Goal: Information Seeking & Learning: Check status

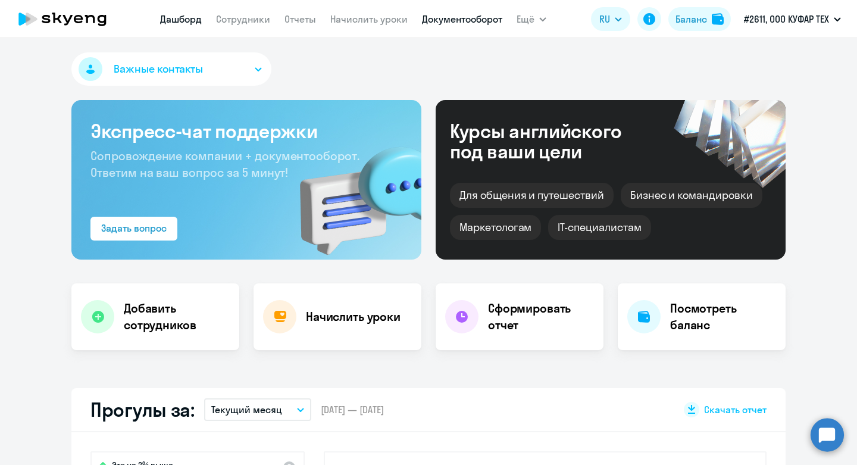
click at [448, 13] on link "Документооборот" at bounding box center [462, 19] width 80 height 12
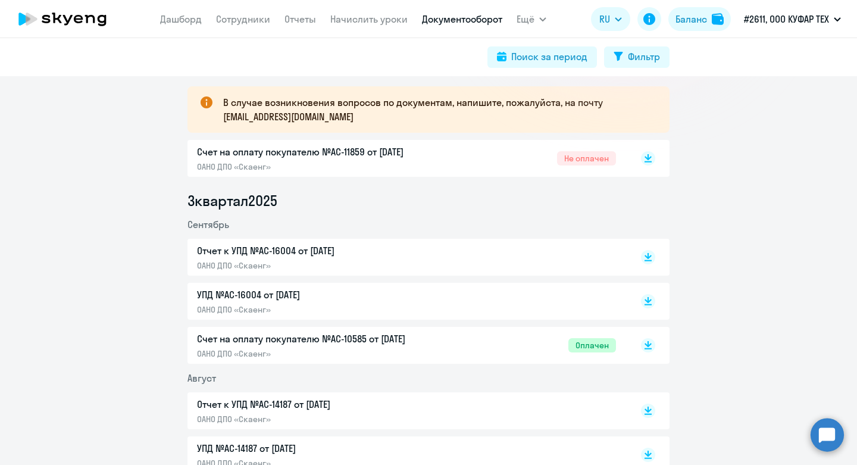
scroll to position [208, 0]
click at [649, 302] on rect at bounding box center [648, 302] width 14 height 14
click at [649, 257] on icon at bounding box center [648, 255] width 7 height 6
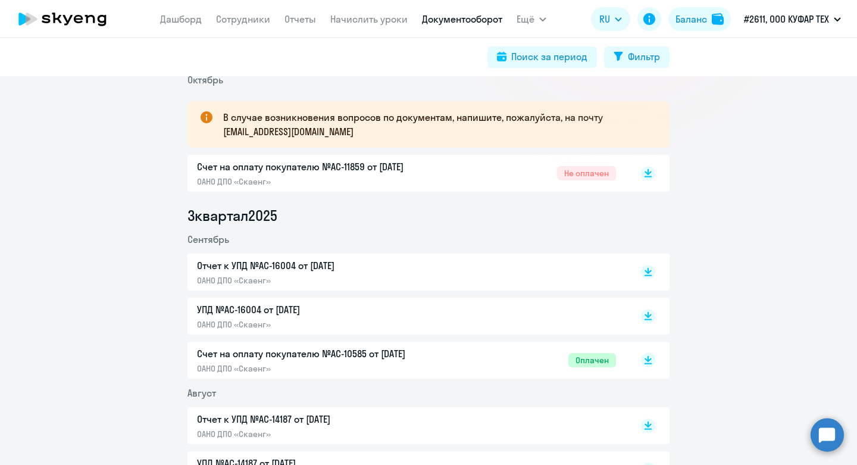
scroll to position [192, 0]
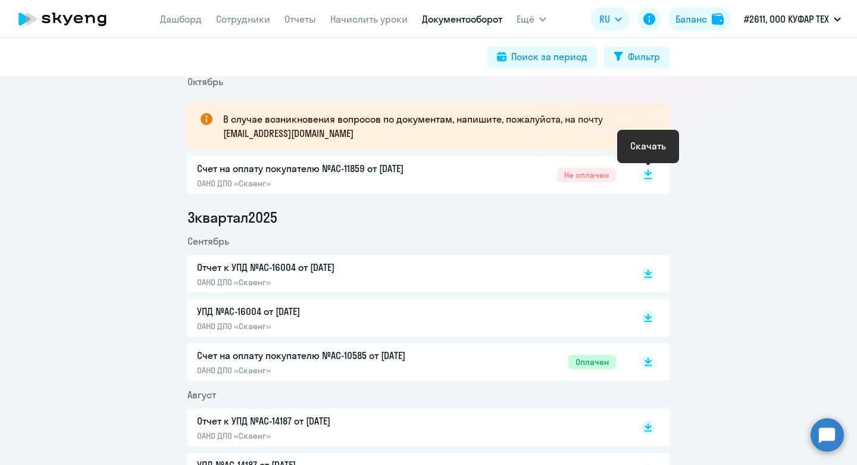
click at [651, 174] on rect at bounding box center [648, 175] width 14 height 14
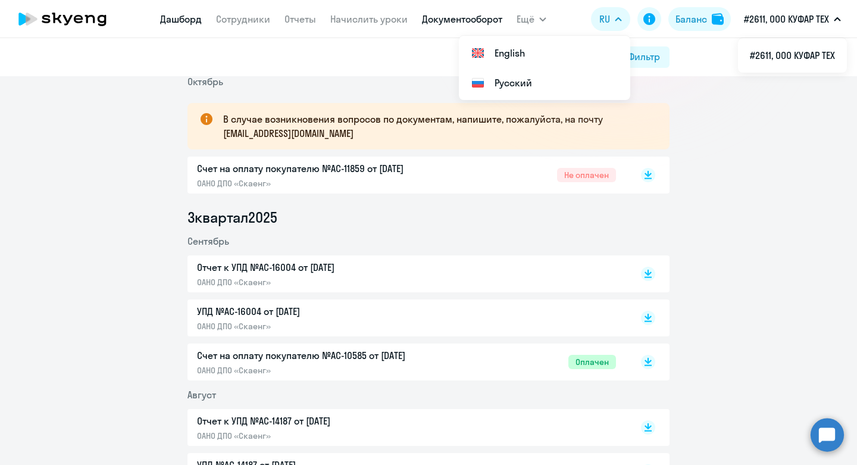
click at [175, 24] on link "Дашборд" at bounding box center [181, 19] width 42 height 12
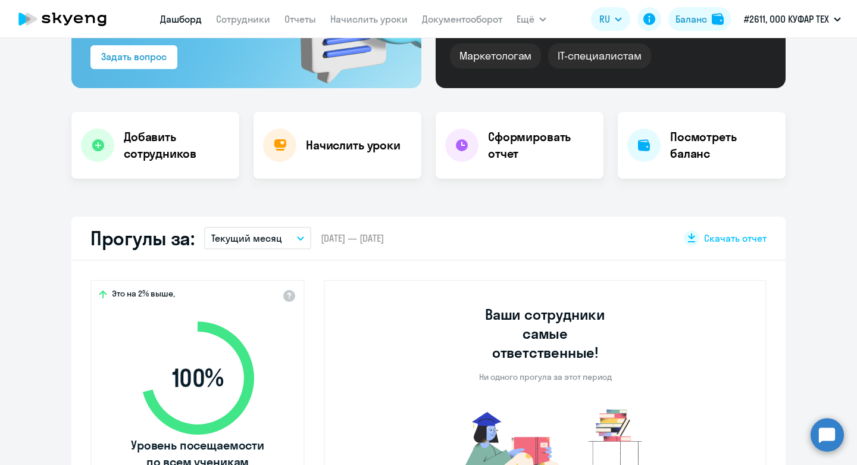
scroll to position [189, 0]
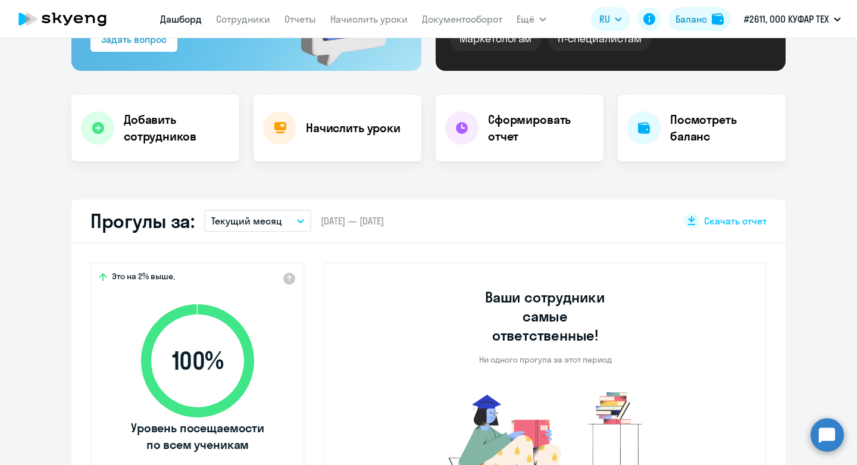
click at [277, 228] on button "Текущий месяц" at bounding box center [257, 221] width 107 height 23
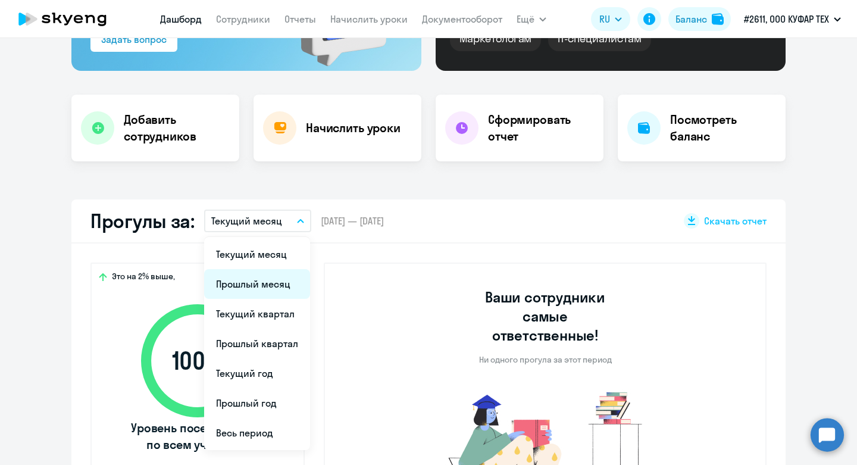
click at [271, 277] on li "Прошлый месяц" at bounding box center [257, 284] width 106 height 30
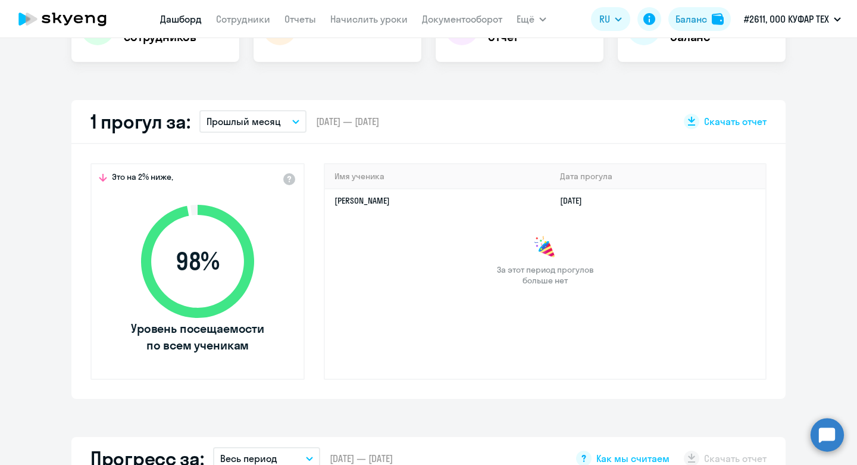
scroll to position [315, 0]
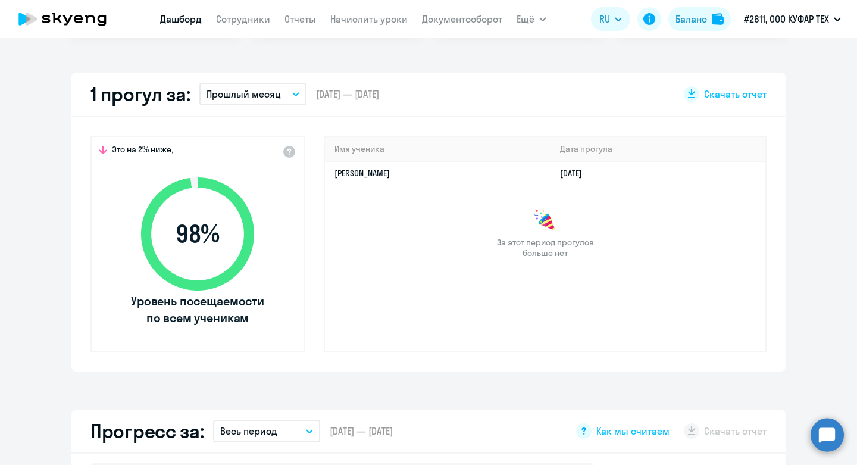
select select "30"
click at [236, 18] on link "Сотрудники" at bounding box center [243, 19] width 54 height 12
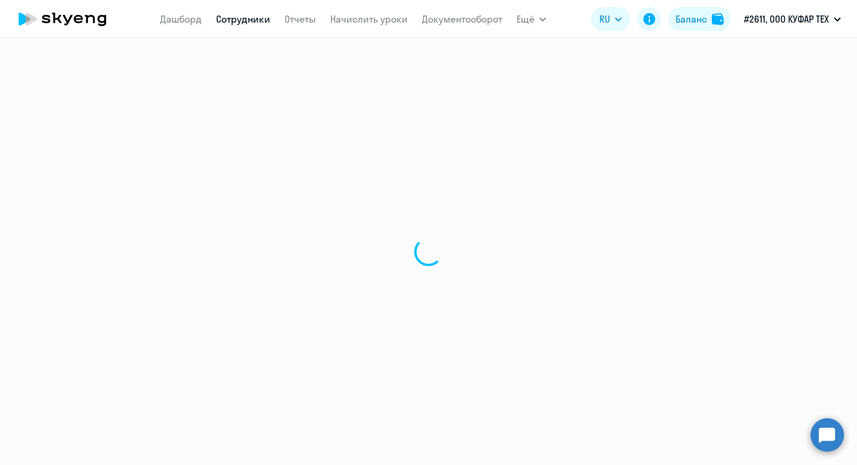
select select "30"
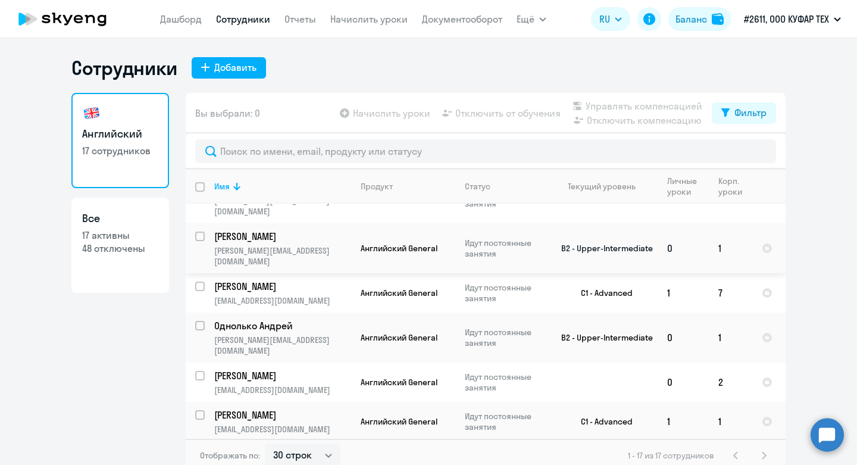
scroll to position [46, 0]
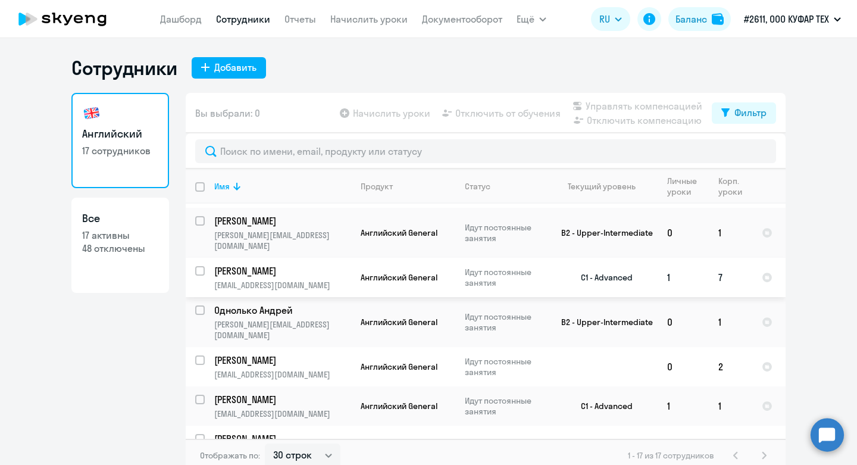
click at [290, 264] on p "[PERSON_NAME]" at bounding box center [281, 270] width 135 height 13
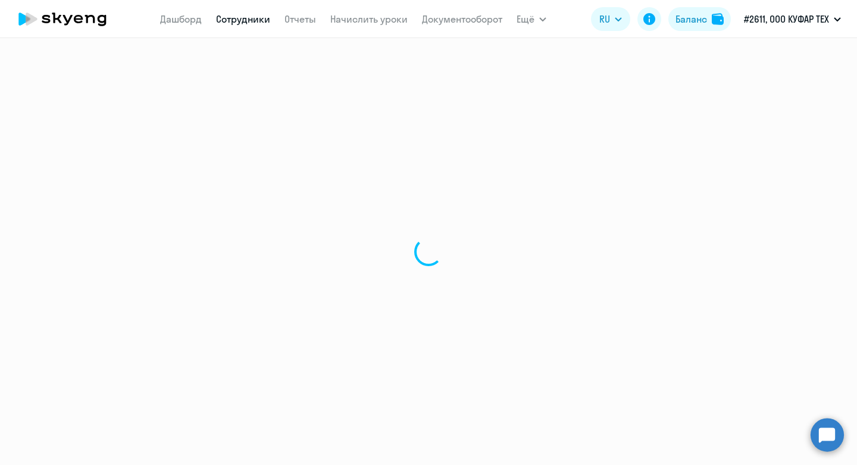
select select "english"
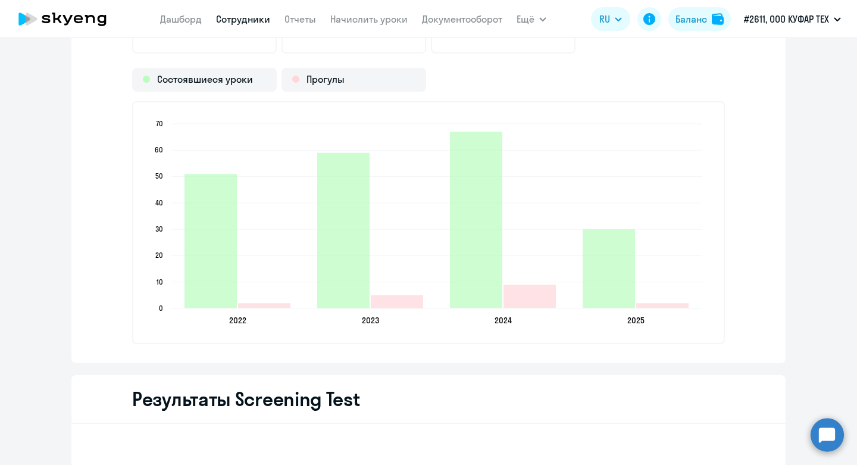
scroll to position [1676, 0]
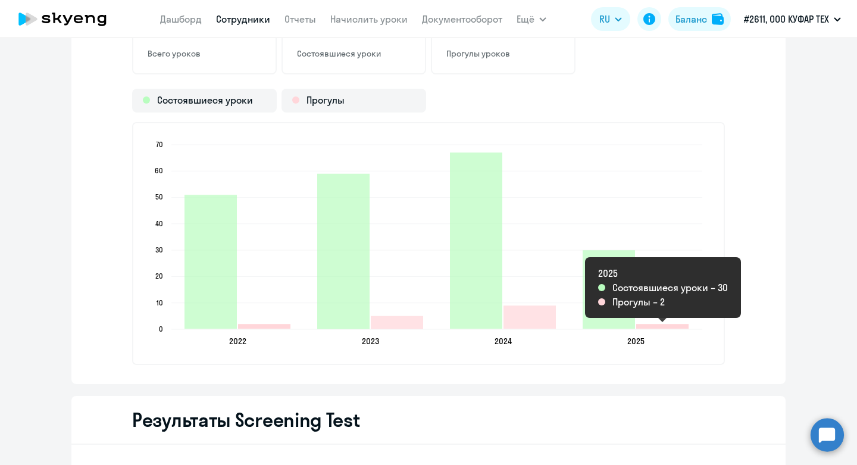
click at [664, 326] on icon "2025-09-17T21:00:00.000Z Прогулы 2" at bounding box center [662, 326] width 52 height 5
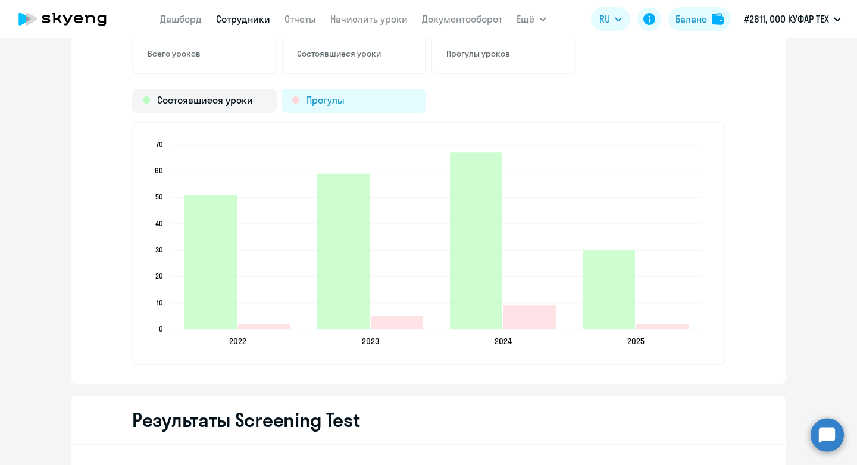
click at [373, 105] on div "Прогулы" at bounding box center [354, 101] width 145 height 24
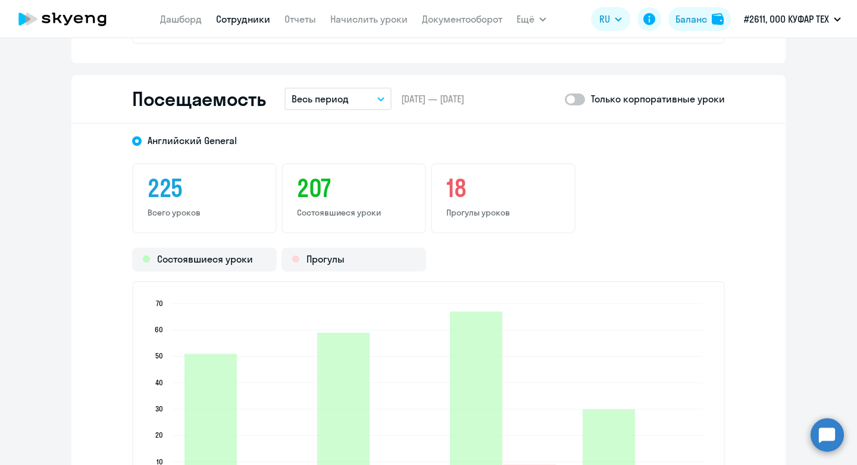
scroll to position [1516, 0]
click at [339, 96] on p "Весь период" at bounding box center [320, 100] width 57 height 14
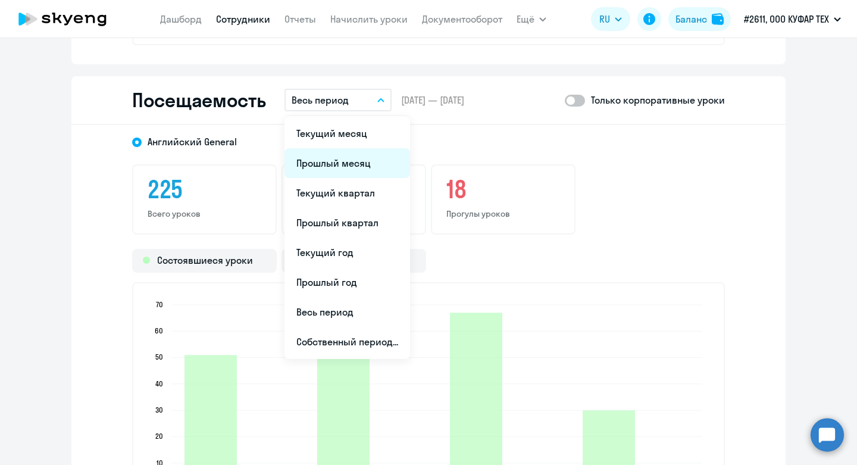
click at [364, 158] on li "Прошлый месяц" at bounding box center [348, 163] width 126 height 30
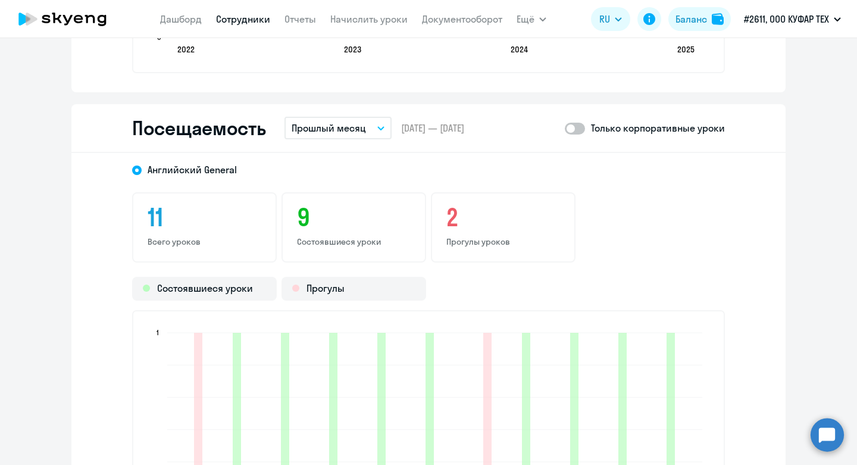
scroll to position [1484, 0]
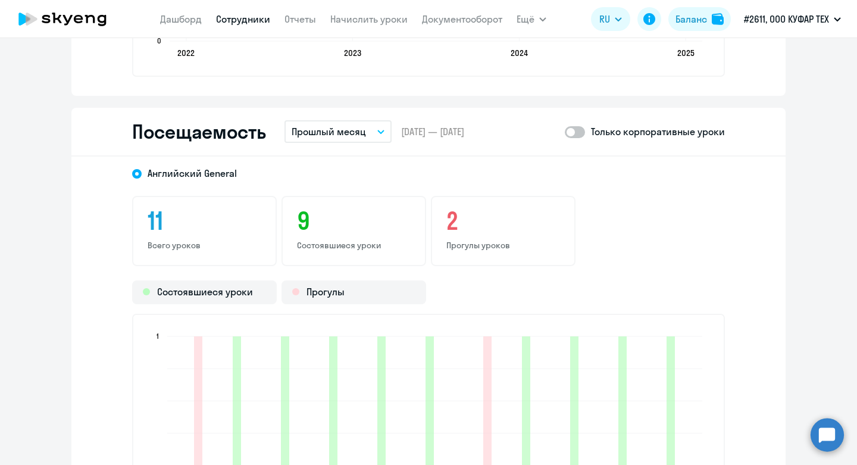
click at [364, 125] on p "Прошлый месяц" at bounding box center [329, 131] width 74 height 14
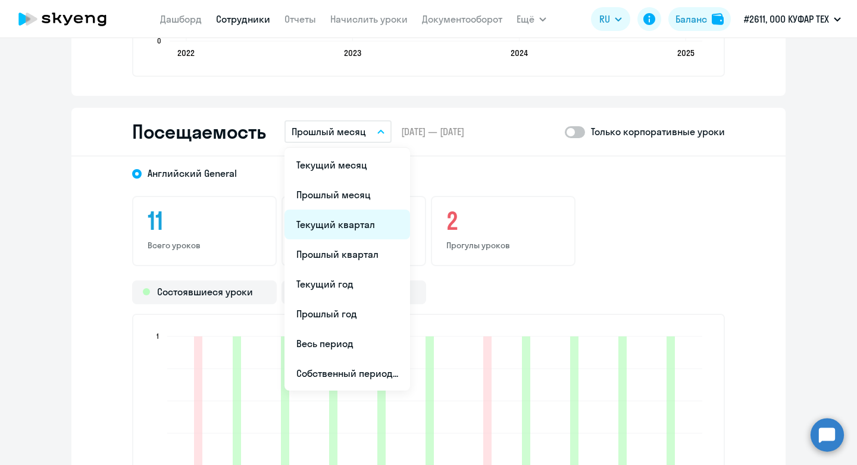
click at [354, 226] on li "Текущий квартал" at bounding box center [348, 225] width 126 height 30
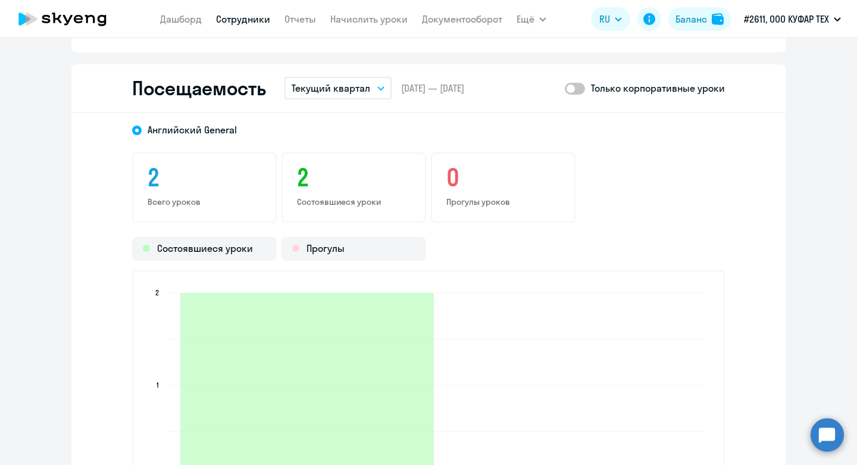
scroll to position [1527, 0]
click at [368, 92] on p "Текущий квартал" at bounding box center [331, 89] width 79 height 14
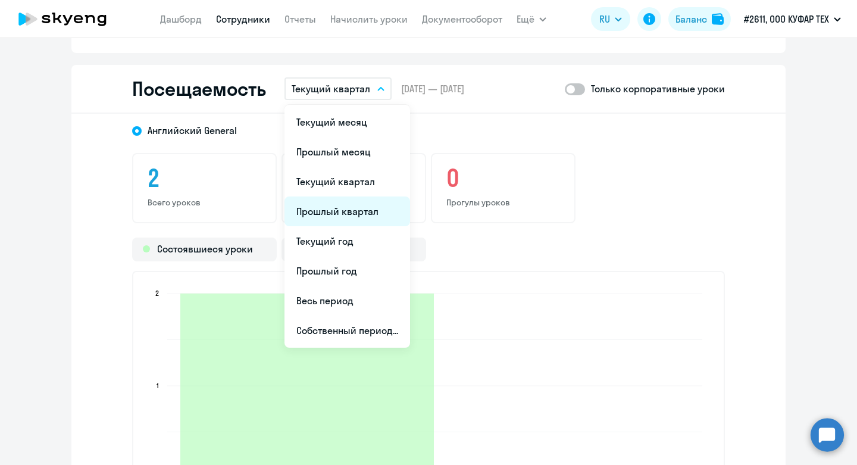
click at [359, 207] on li "Прошлый квартал" at bounding box center [348, 211] width 126 height 30
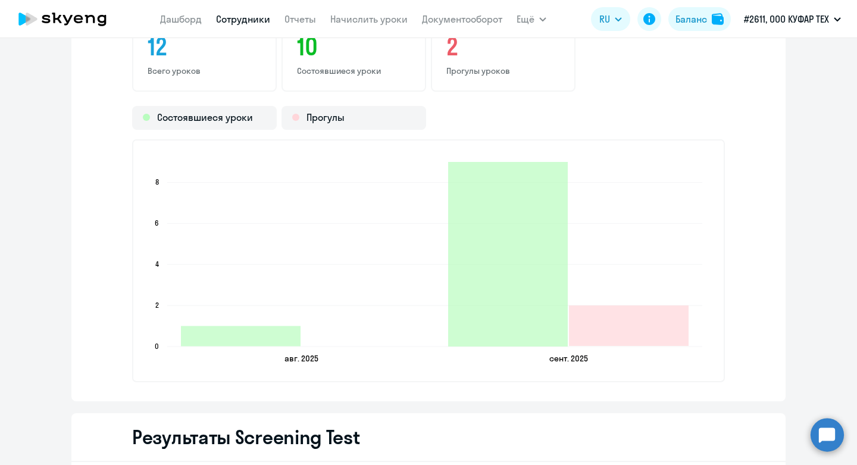
scroll to position [1527, 0]
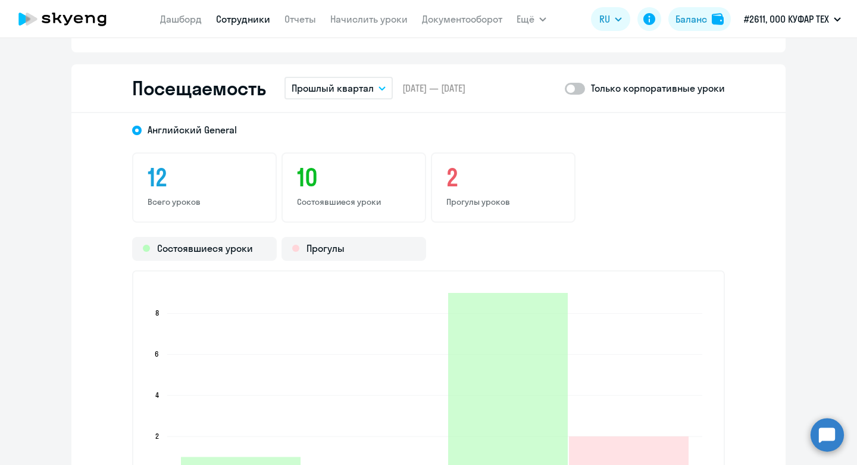
click at [365, 87] on p "Прошлый квартал" at bounding box center [333, 88] width 82 height 14
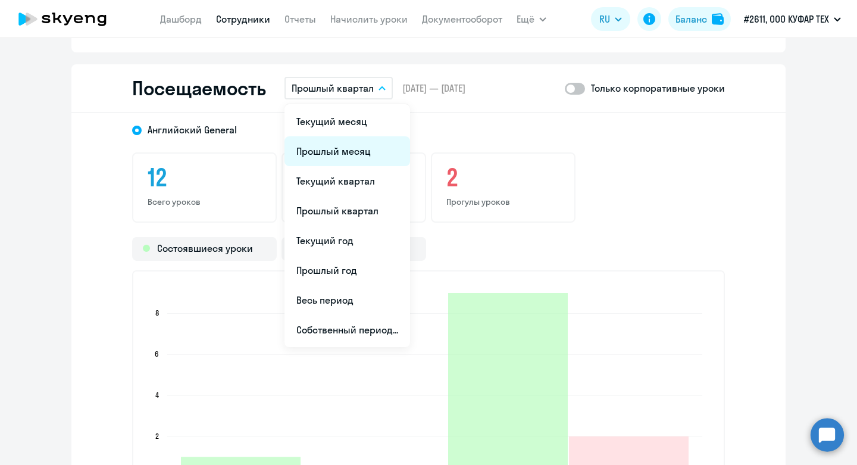
click at [352, 157] on li "Прошлый месяц" at bounding box center [348, 151] width 126 height 30
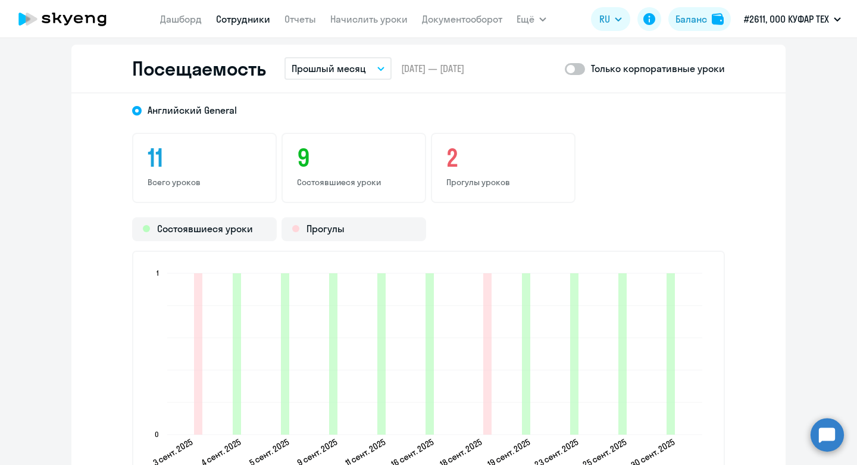
scroll to position [1533, 0]
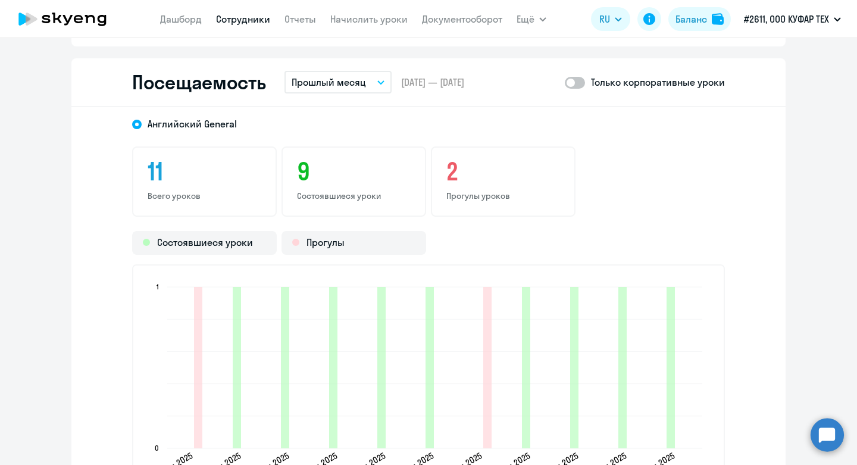
click at [354, 82] on p "Прошлый месяц" at bounding box center [329, 82] width 74 height 14
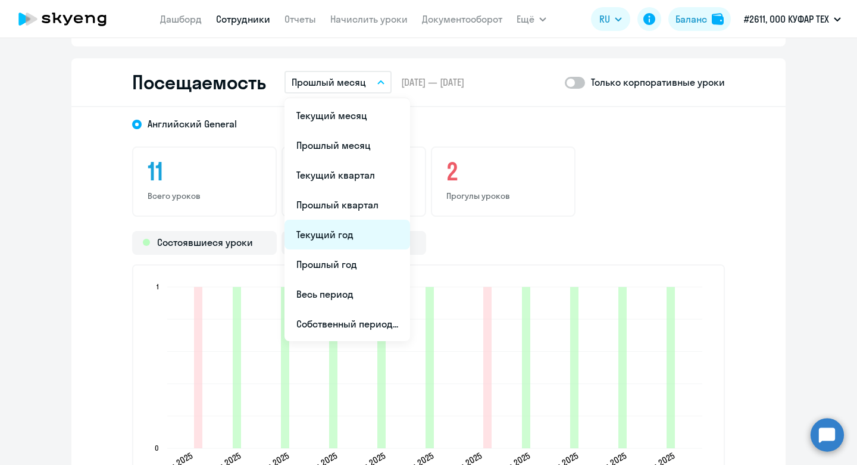
click at [370, 226] on li "Текущий год" at bounding box center [348, 235] width 126 height 30
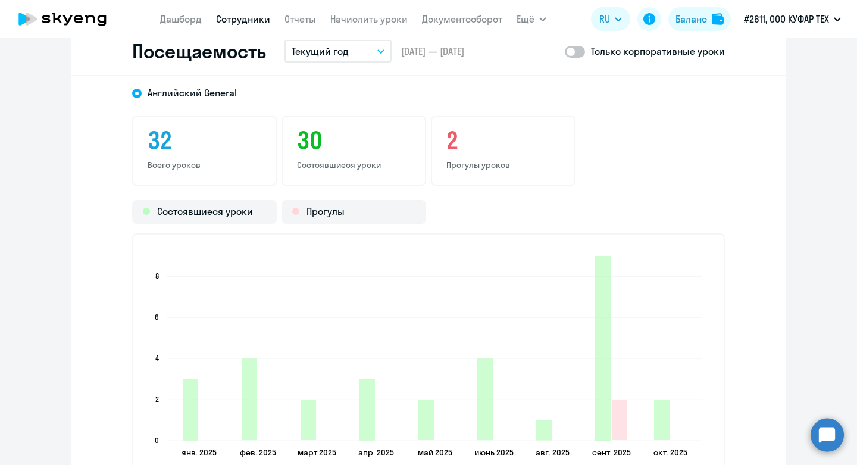
scroll to position [1544, 0]
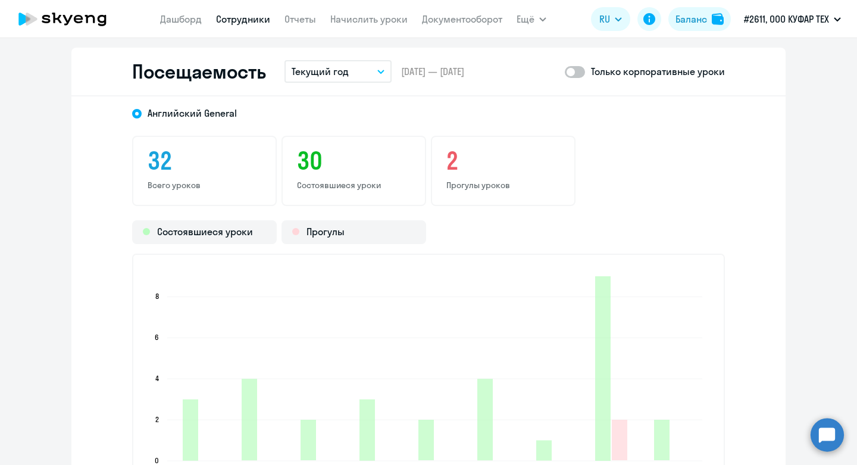
click at [363, 77] on button "Текущий год" at bounding box center [338, 71] width 107 height 23
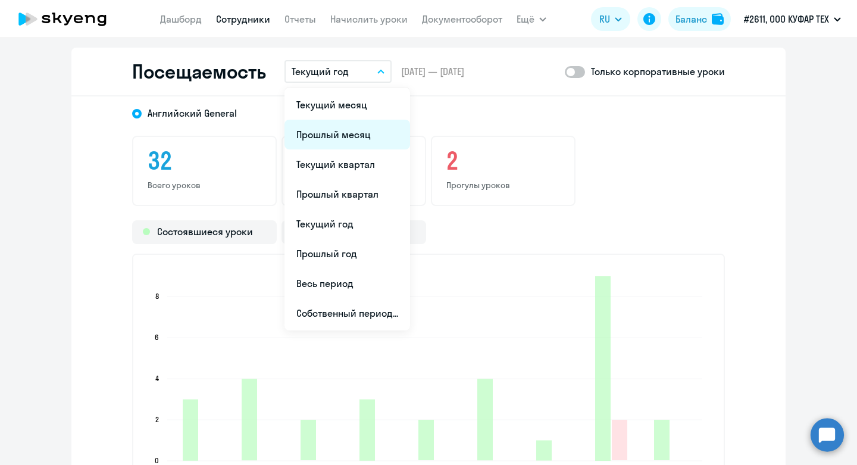
click at [363, 138] on li "Прошлый месяц" at bounding box center [348, 135] width 126 height 30
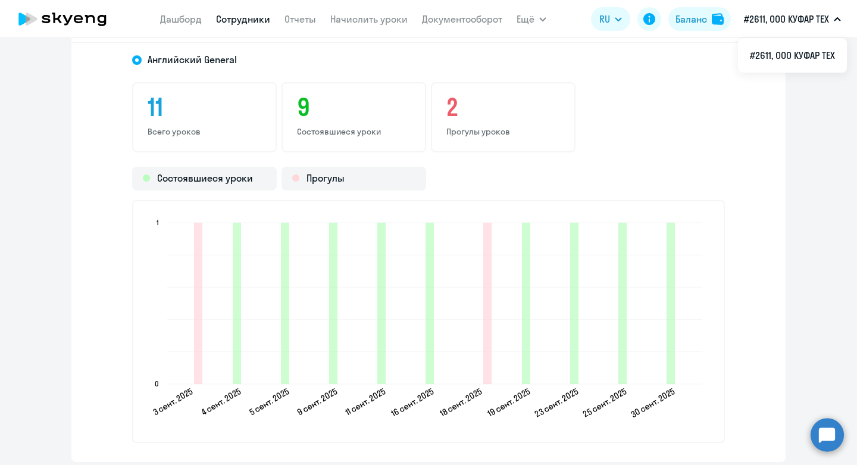
scroll to position [1589, 0]
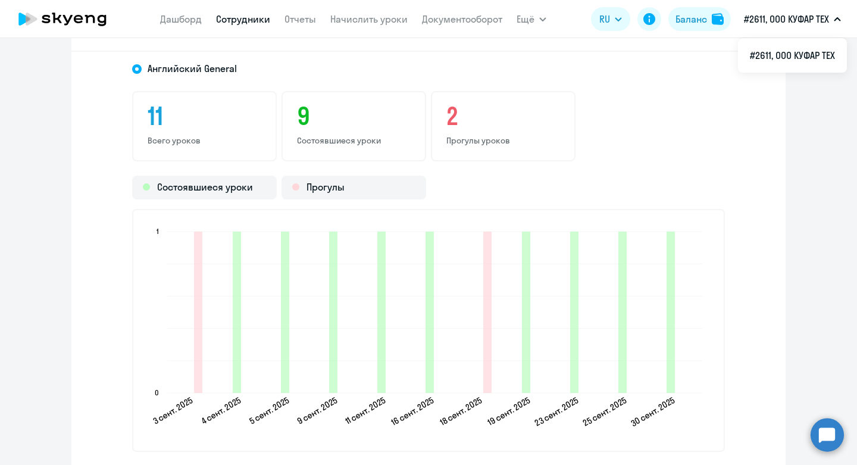
click at [709, 160] on div "11 Всего уроков 9 Состоявшиеся уроки 2 Прогулы уроков" at bounding box center [428, 126] width 593 height 70
click at [163, 22] on link "Дашборд" at bounding box center [181, 19] width 42 height 12
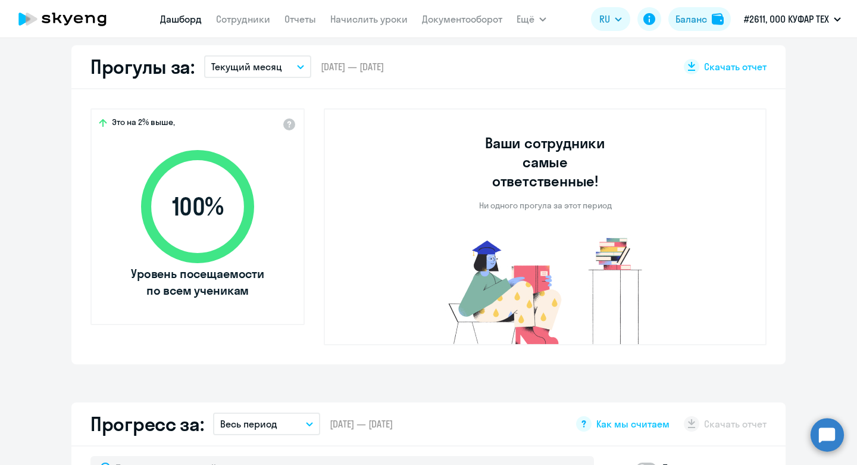
scroll to position [310, 0]
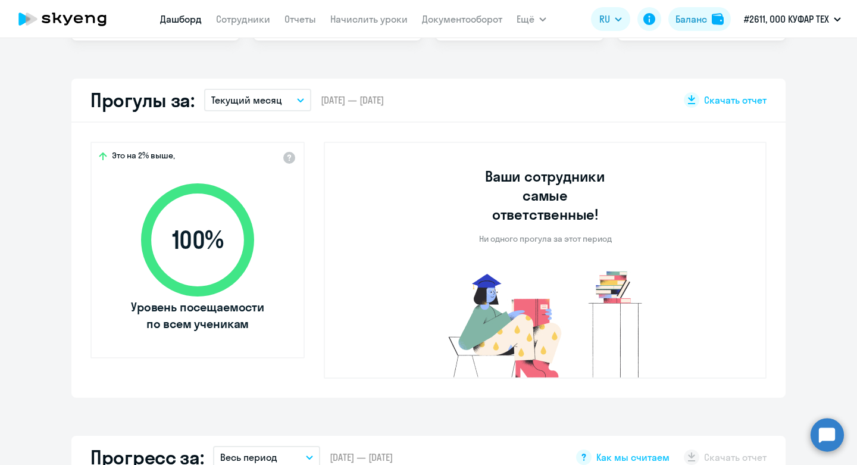
click at [252, 101] on p "Текущий месяц" at bounding box center [246, 100] width 71 height 14
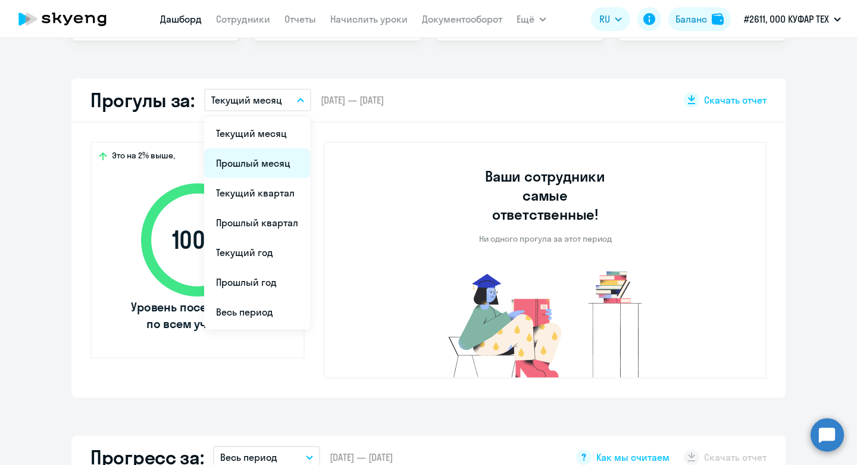
click at [276, 152] on li "Прошлый месяц" at bounding box center [257, 163] width 106 height 30
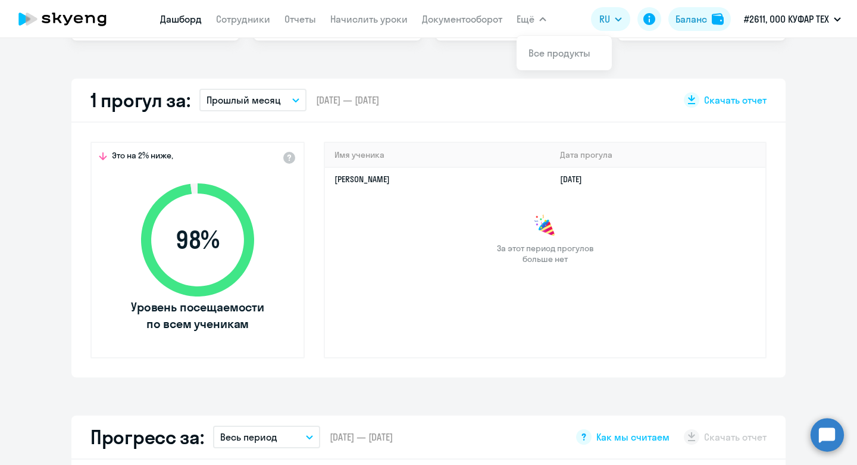
select select "30"
click at [800, 313] on app-truancy-attendance-dashboard "1 прогул за: Прошлый месяц Текущий месяц Прошлый месяц Текущий квартал [GEOGRAP…" at bounding box center [428, 228] width 857 height 299
